Goal: Transaction & Acquisition: Purchase product/service

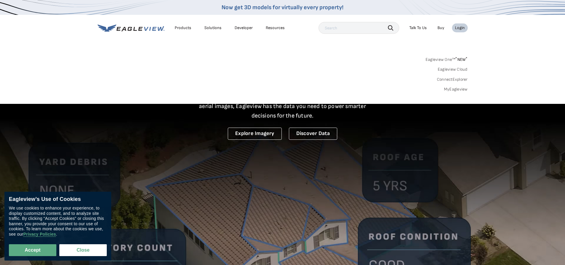
click at [462, 29] on div "Login" at bounding box center [460, 27] width 10 height 5
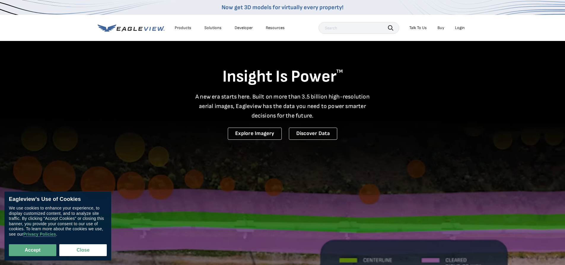
drag, startPoint x: 0, startPoint y: 0, endPoint x: 462, endPoint y: 29, distance: 462.7
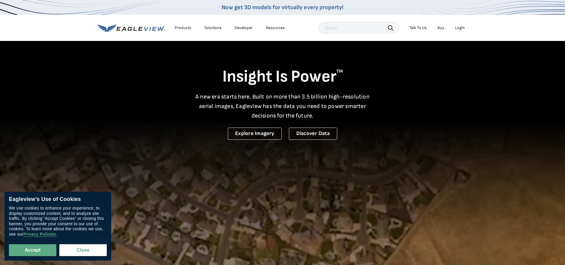
click at [462, 29] on div "Login" at bounding box center [460, 27] width 10 height 5
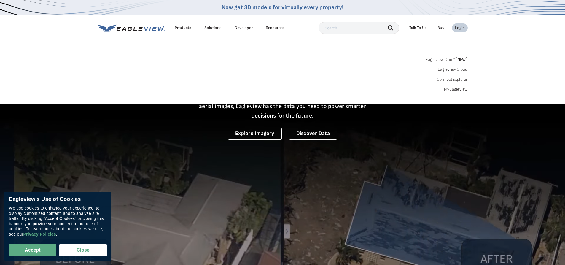
click at [458, 88] on link "MyEagleview" at bounding box center [456, 89] width 24 height 5
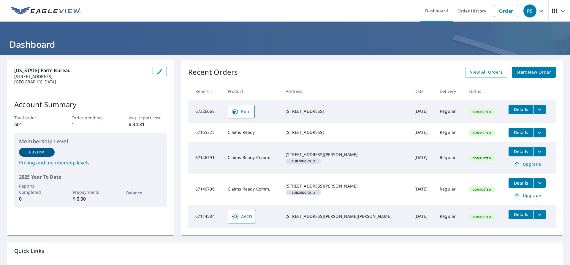
click at [519, 72] on span "Start New Order" at bounding box center [533, 72] width 34 height 7
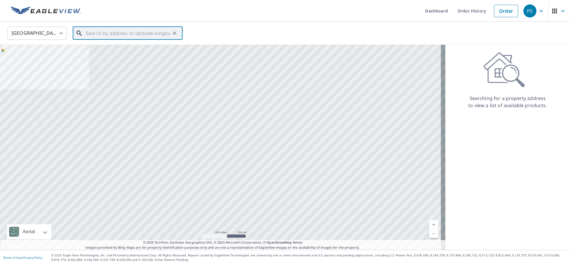
click at [112, 32] on input "text" at bounding box center [128, 33] width 85 height 17
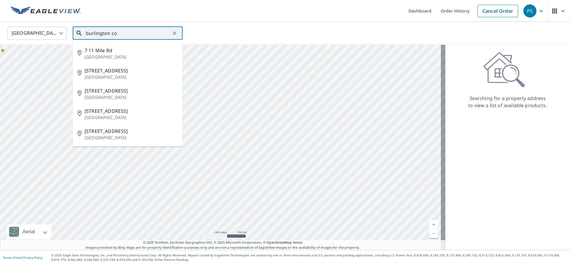
type input "burlington co"
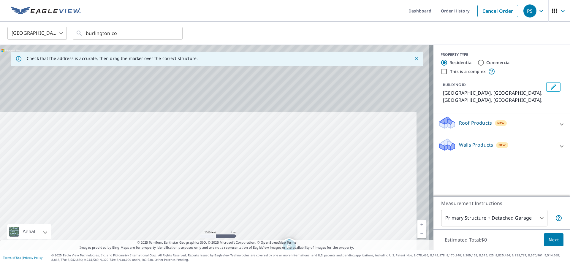
drag, startPoint x: 343, startPoint y: 112, endPoint x: 323, endPoint y: 219, distance: 109.3
click at [323, 219] on div "Burlington, CO Burlington, CO" at bounding box center [216, 147] width 433 height 205
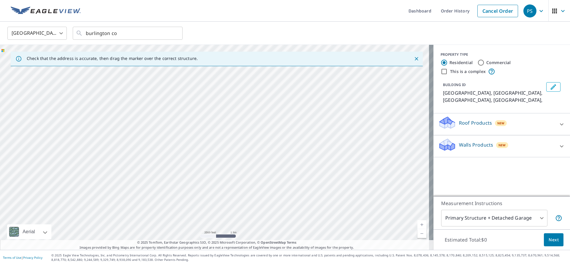
drag, startPoint x: 334, startPoint y: 111, endPoint x: 329, endPoint y: 163, distance: 52.1
click at [331, 165] on div "Burlington, CO Burlington, CO" at bounding box center [216, 147] width 433 height 205
drag, startPoint x: 312, startPoint y: 179, endPoint x: 317, endPoint y: 65, distance: 114.4
click at [317, 65] on div "Check that the address is accurate, then drag the marker over the correct struc…" at bounding box center [216, 147] width 433 height 205
drag, startPoint x: 275, startPoint y: 217, endPoint x: 282, endPoint y: 98, distance: 118.9
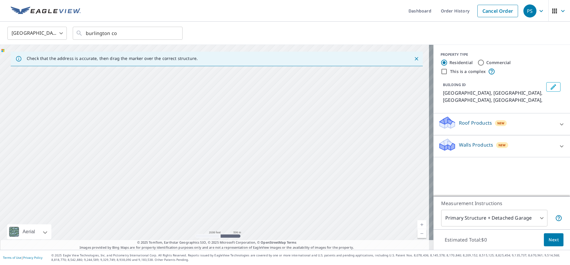
click at [282, 99] on div "Burlington, CO Burlington, CO" at bounding box center [216, 147] width 433 height 205
drag, startPoint x: 266, startPoint y: 142, endPoint x: 281, endPoint y: 80, distance: 63.6
click at [281, 80] on div "Burlington, CO Burlington, CO" at bounding box center [216, 147] width 433 height 205
drag, startPoint x: 389, startPoint y: 143, endPoint x: 273, endPoint y: 150, distance: 116.6
click at [273, 150] on div "Burlington, CO Burlington, CO" at bounding box center [216, 147] width 433 height 205
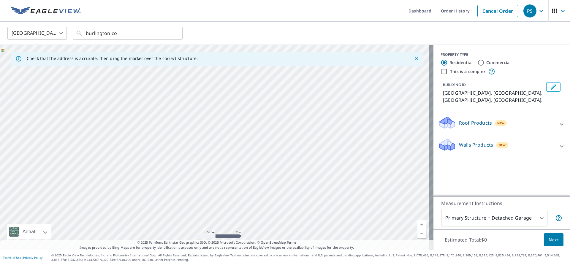
drag, startPoint x: 312, startPoint y: 88, endPoint x: 299, endPoint y: 215, distance: 127.7
click at [299, 215] on div "Burlington, CO Burlington, CO" at bounding box center [216, 147] width 433 height 205
drag, startPoint x: 291, startPoint y: 120, endPoint x: 293, endPoint y: 168, distance: 48.1
click at [293, 168] on div "Burlington, CO Burlington, CO" at bounding box center [216, 147] width 433 height 205
drag, startPoint x: 286, startPoint y: 164, endPoint x: 271, endPoint y: 152, distance: 19.0
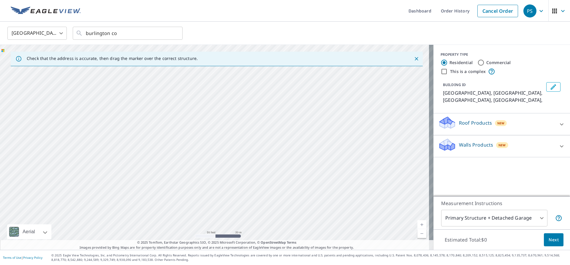
click at [272, 153] on div "Burlington, CO Burlington, CO" at bounding box center [216, 147] width 433 height 205
drag, startPoint x: 242, startPoint y: 202, endPoint x: 272, endPoint y: 137, distance: 71.6
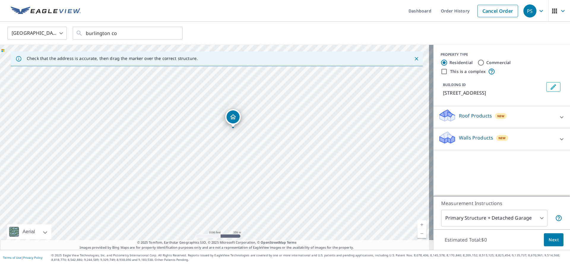
drag, startPoint x: 116, startPoint y: 148, endPoint x: 300, endPoint y: 169, distance: 185.5
click at [300, 169] on div "50301 County Road Z Burlington, CO 80807" at bounding box center [216, 147] width 433 height 205
drag, startPoint x: 239, startPoint y: 123, endPoint x: 207, endPoint y: 127, distance: 33.2
drag, startPoint x: 238, startPoint y: 129, endPoint x: 235, endPoint y: 188, distance: 58.8
click at [235, 188] on div "50003 County Road Z Burlington, CO 80807-9547" at bounding box center [216, 147] width 433 height 205
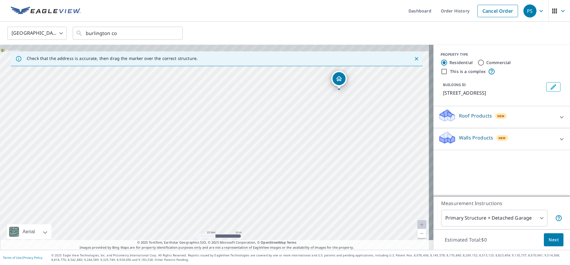
drag, startPoint x: 261, startPoint y: 164, endPoint x: 264, endPoint y: 185, distance: 22.2
click at [264, 185] on div "50003 County Road Z Burlington, CO 80807-9547" at bounding box center [216, 147] width 433 height 205
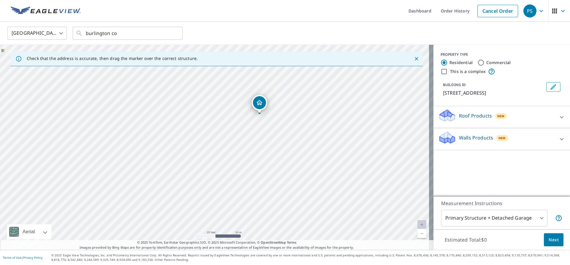
drag, startPoint x: 341, startPoint y: 101, endPoint x: 258, endPoint y: 103, distance: 82.8
click at [558, 121] on icon at bounding box center [561, 117] width 7 height 7
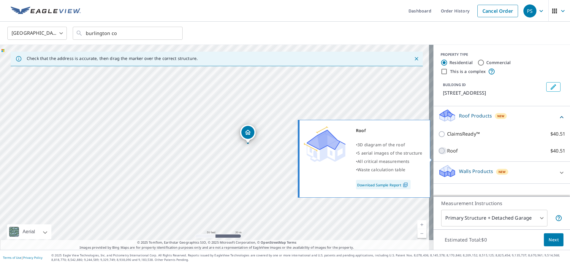
click at [438, 154] on input "Roof $40.51" at bounding box center [442, 150] width 9 height 7
checkbox input "true"
type input "3"
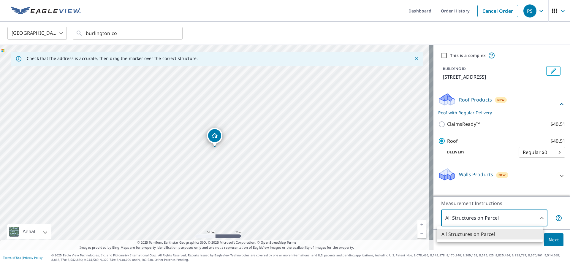
click at [535, 218] on body "PS PS Dashboard Order History Cancel Order PS United States US ​ burlington co …" at bounding box center [285, 132] width 570 height 265
click at [503, 220] on div at bounding box center [285, 132] width 570 height 265
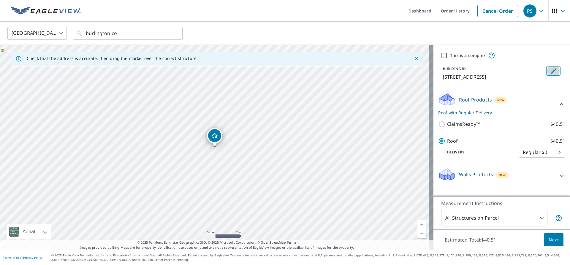
click at [551, 70] on icon "Edit building 1" at bounding box center [553, 70] width 7 height 7
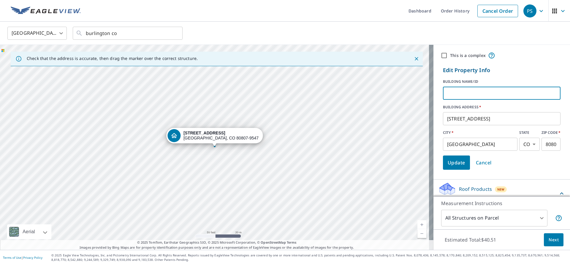
click at [458, 95] on input "text" at bounding box center [502, 93] width 118 height 17
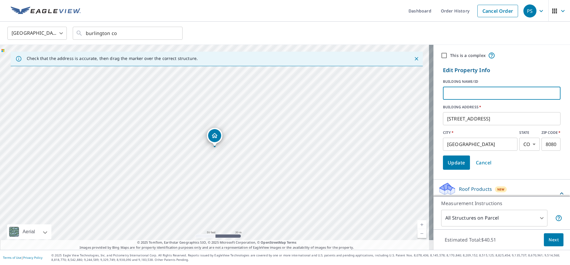
type input "r"
type input "ROUND TOP BLDG"
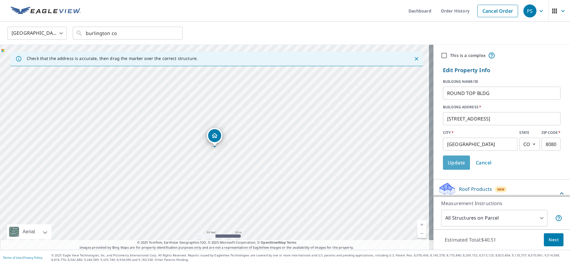
click at [455, 161] on span "Update" at bounding box center [457, 162] width 18 height 8
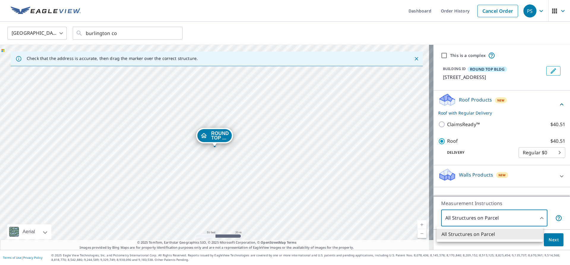
click at [536, 219] on body "PS PS Dashboard Order History Cancel Order PS United States US ​ burlington co …" at bounding box center [285, 132] width 570 height 265
click at [536, 219] on div at bounding box center [285, 132] width 570 height 265
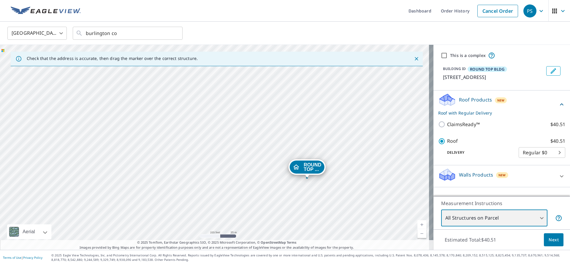
drag, startPoint x: 337, startPoint y: 91, endPoint x: 334, endPoint y: 97, distance: 6.5
click at [334, 97] on div "ROUND TOP ... 50003 County Road Z Burlington, CO 80807-9547" at bounding box center [216, 147] width 433 height 205
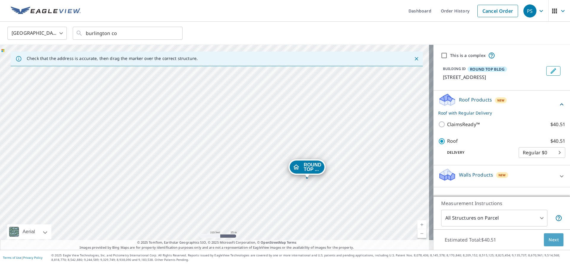
click at [551, 237] on span "Next" at bounding box center [553, 239] width 10 height 7
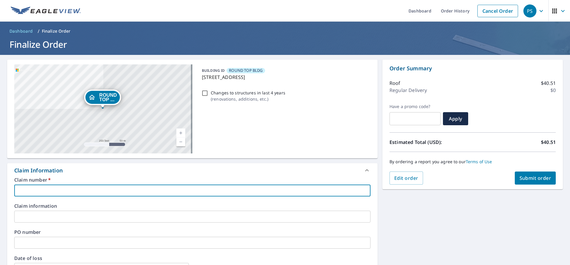
click at [62, 188] on input "text" at bounding box center [192, 191] width 356 height 12
click at [36, 190] on input "text" at bounding box center [192, 191] width 356 height 12
type input "05P02443143"
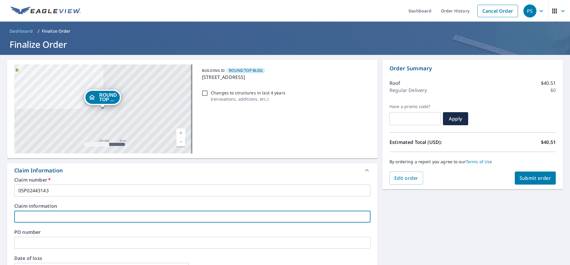
click at [38, 216] on input "text" at bounding box center [192, 217] width 356 height 12
type input "JANSSEN CATTLE CO"
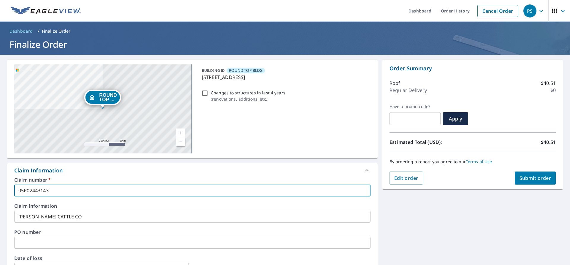
drag, startPoint x: 54, startPoint y: 190, endPoint x: 11, endPoint y: 190, distance: 43.3
click at [11, 190] on div "Claim number   * 05P02443143 ​ Claim information JANSSEN CATTLE CO ​ PO number …" at bounding box center [192, 241] width 370 height 128
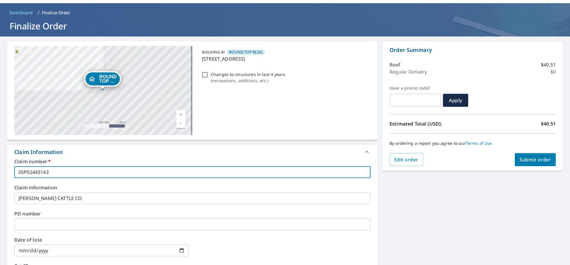
scroll to position [89, 0]
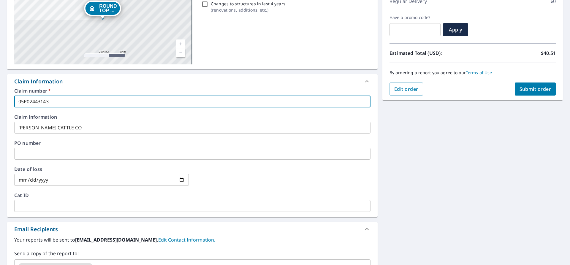
click at [22, 150] on input "text" at bounding box center [192, 154] width 356 height 12
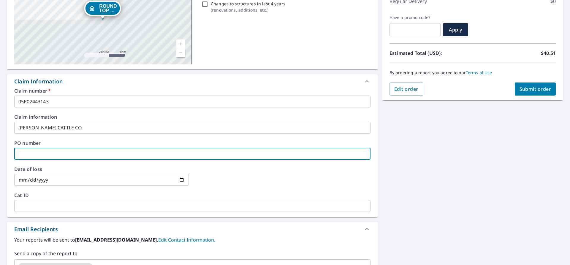
paste input "05P02443143"
type input "05P02443143"
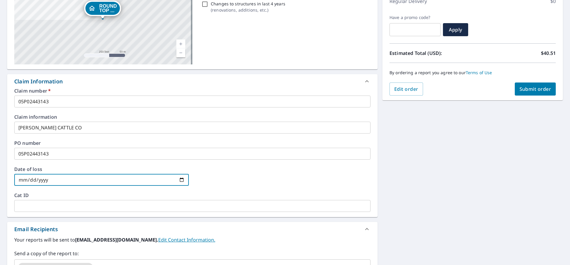
click at [181, 179] on input "date" at bounding box center [101, 180] width 174 height 12
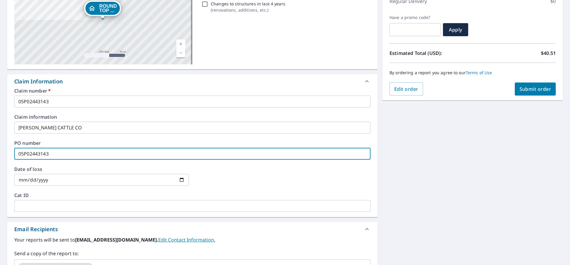
drag, startPoint x: 165, startPoint y: 153, endPoint x: 162, endPoint y: 153, distance: 3.3
click at [165, 153] on input "05P02443143" at bounding box center [192, 154] width 356 height 12
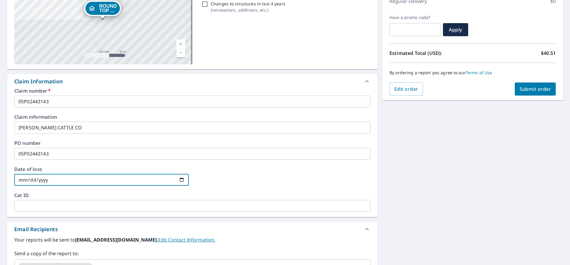
click at [20, 177] on input "date" at bounding box center [101, 180] width 174 height 12
type input "2024-08-22"
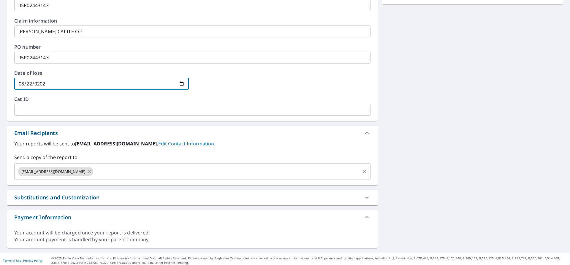
scroll to position [188, 0]
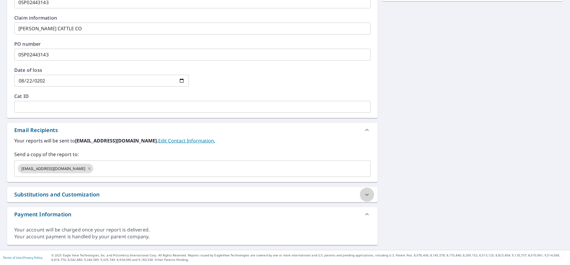
click at [363, 196] on icon at bounding box center [366, 194] width 7 height 7
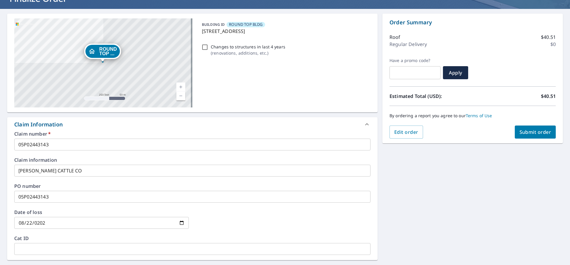
scroll to position [0, 0]
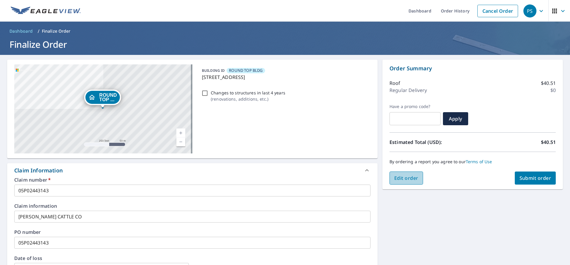
click at [406, 180] on span "Edit order" at bounding box center [406, 178] width 24 height 7
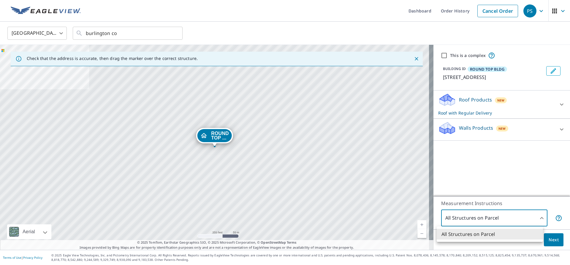
click at [537, 219] on body "PS PS Dashboard Order History Cancel Order PS United States US ​ burlington co …" at bounding box center [285, 132] width 570 height 265
click at [537, 219] on div at bounding box center [285, 132] width 570 height 265
click at [523, 218] on body "PS PS Dashboard Order History Cancel Order PS United States US ​ burlington co …" at bounding box center [285, 132] width 570 height 265
click at [528, 217] on div at bounding box center [285, 132] width 570 height 265
click at [550, 238] on span "Next" at bounding box center [553, 239] width 10 height 7
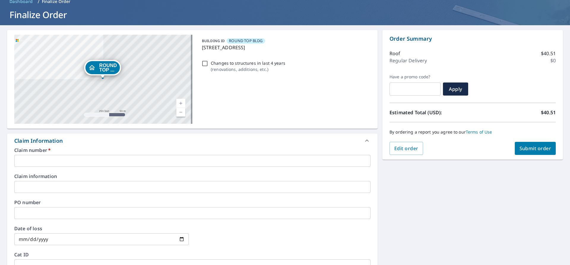
scroll to position [59, 0]
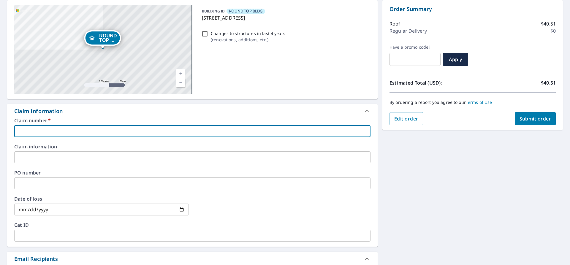
click at [68, 132] on input "text" at bounding box center [192, 131] width 356 height 12
paste input "05P02443143"
type input "05P02443143"
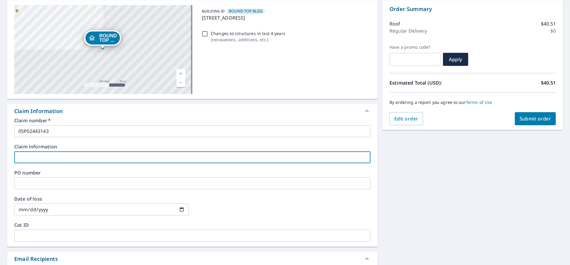
click at [54, 160] on input "text" at bounding box center [192, 157] width 356 height 12
type input "JANSSEN CATTLE CO"
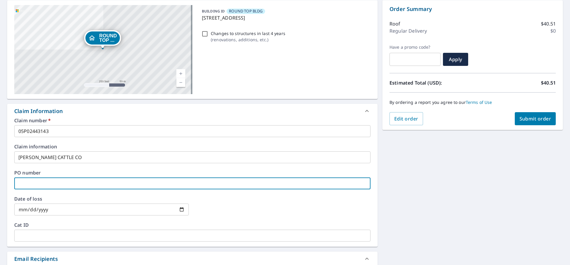
click at [18, 182] on input "text" at bounding box center [192, 183] width 356 height 12
paste input "05P02443143"
type input "05P02443143"
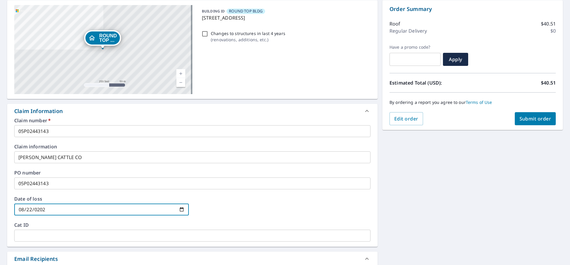
type input "2024-08-22"
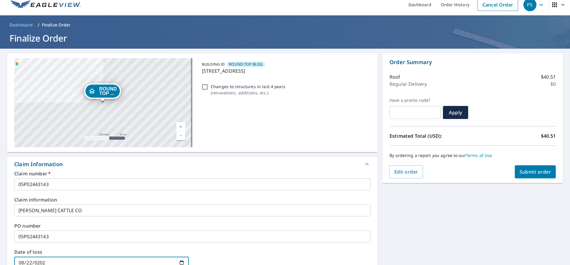
scroll to position [0, 0]
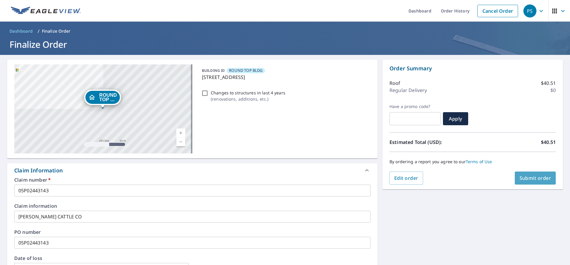
click at [527, 176] on span "Submit order" at bounding box center [535, 178] width 32 height 7
